Goal: Transaction & Acquisition: Subscribe to service/newsletter

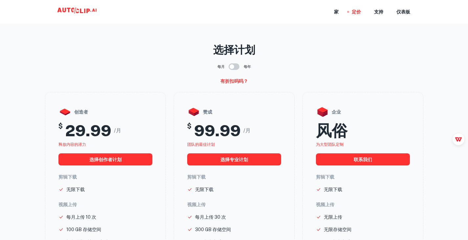
click at [31, 77] on main "选择计划 每月 每年 有折扣码吗？ 创造者 $ 29.99 /月 释放内容的潜力 选择创作者计划 剪辑下载 无限下载 视频上传 每月上传 10 次 100 G…" at bounding box center [234, 214] width 468 height 418
click at [402, 12] on font "仪表板" at bounding box center [403, 12] width 14 height 5
